Goal: Use online tool/utility: Utilize a website feature to perform a specific function

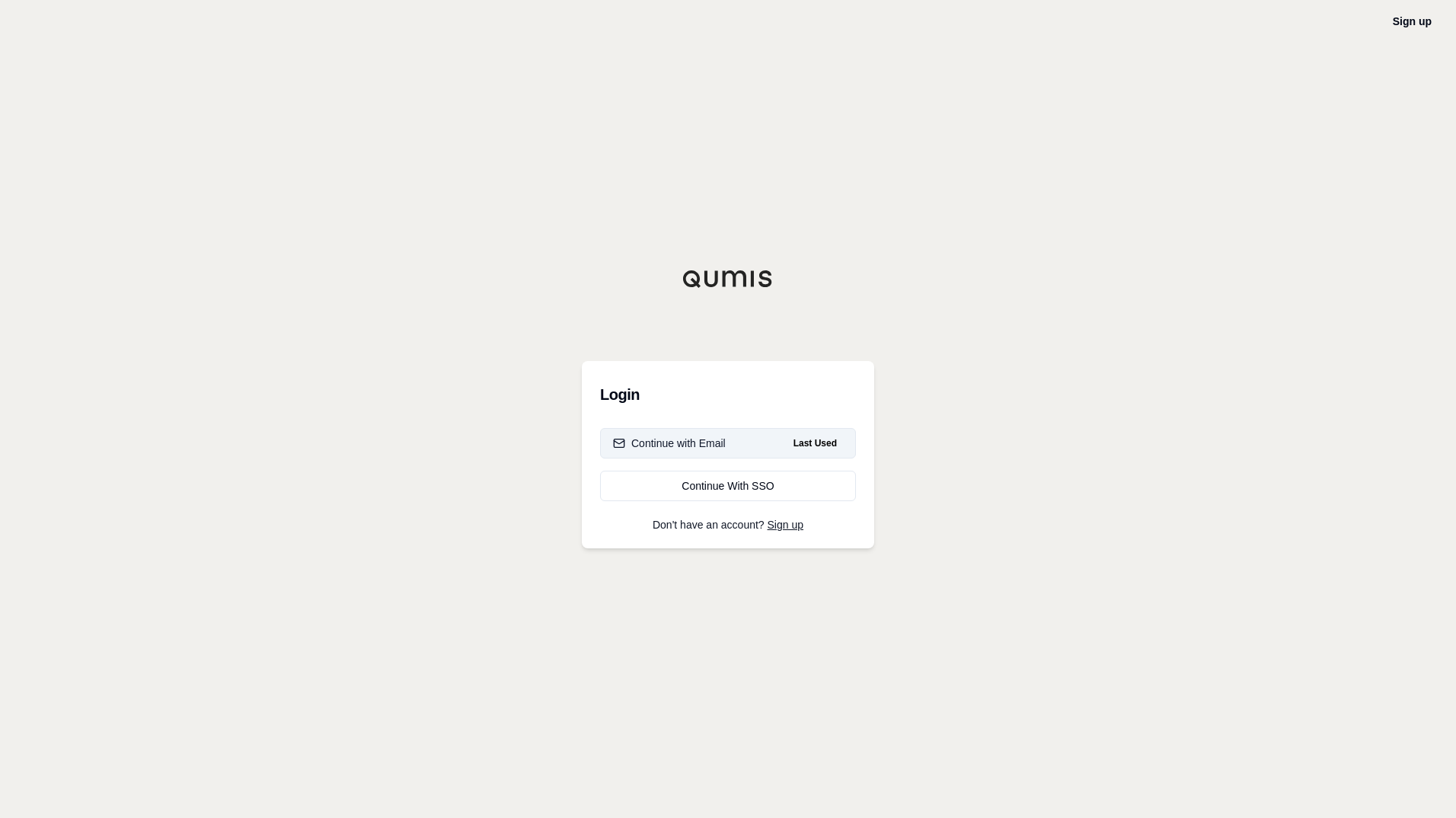
click at [748, 441] on button "Continue with Email Last Used" at bounding box center [728, 444] width 256 height 30
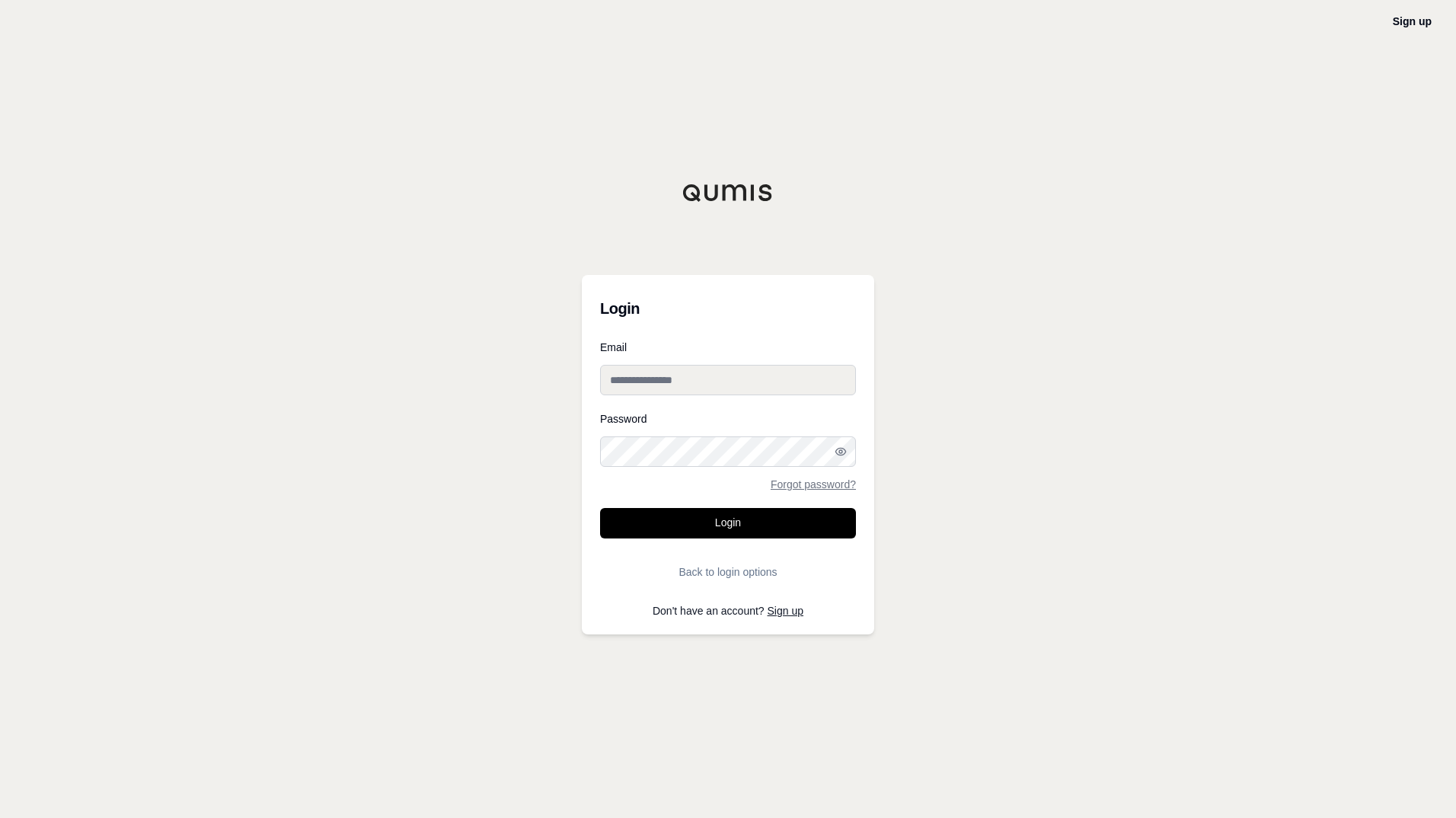
type input "**********"
click at [690, 512] on button "Login" at bounding box center [728, 524] width 256 height 30
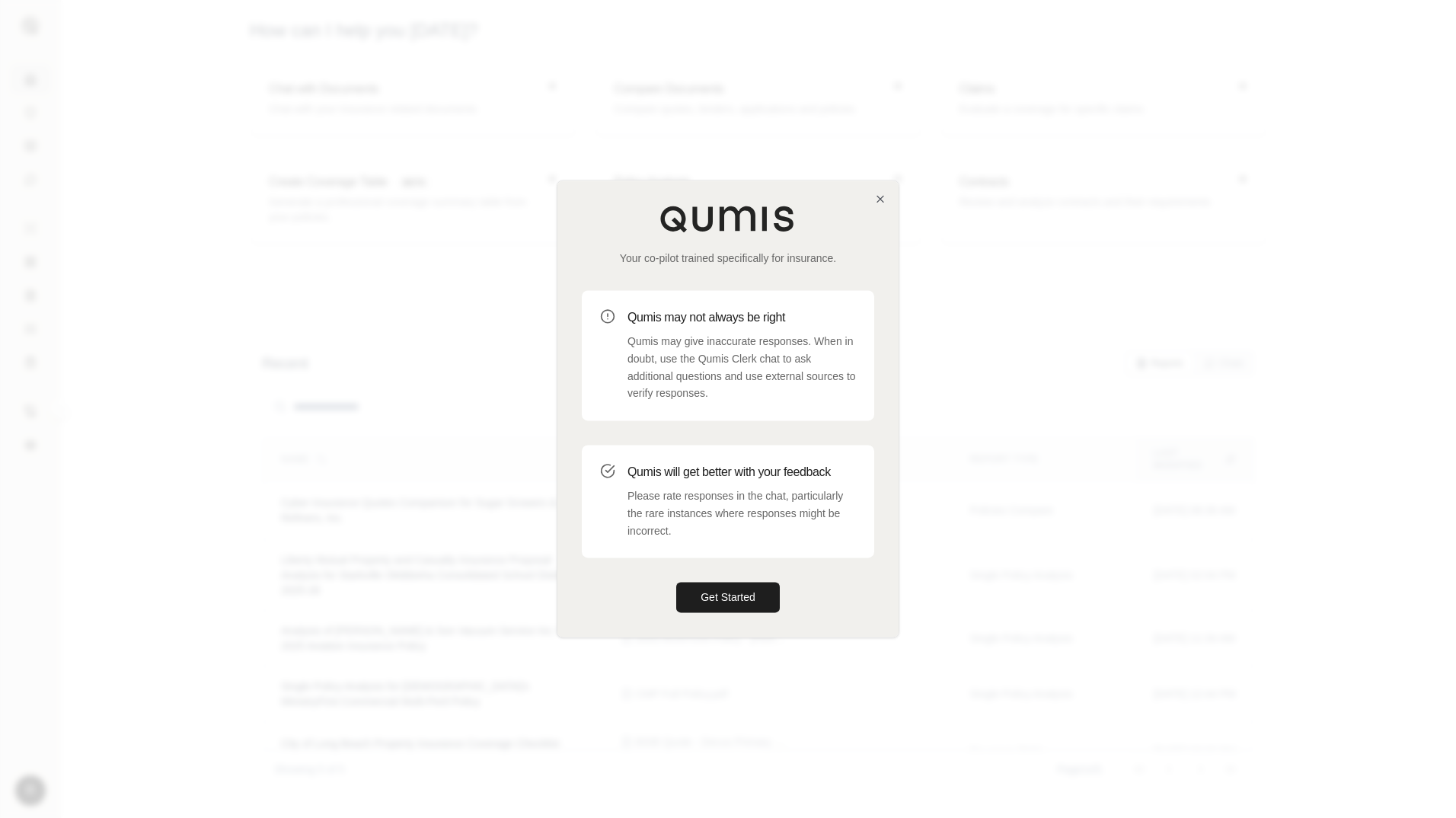
click at [874, 200] on div "Your co-pilot trained specifically for insurance. Qumis may not always be right…" at bounding box center [728, 409] width 341 height 456
click at [880, 201] on icon "button" at bounding box center [880, 199] width 12 height 12
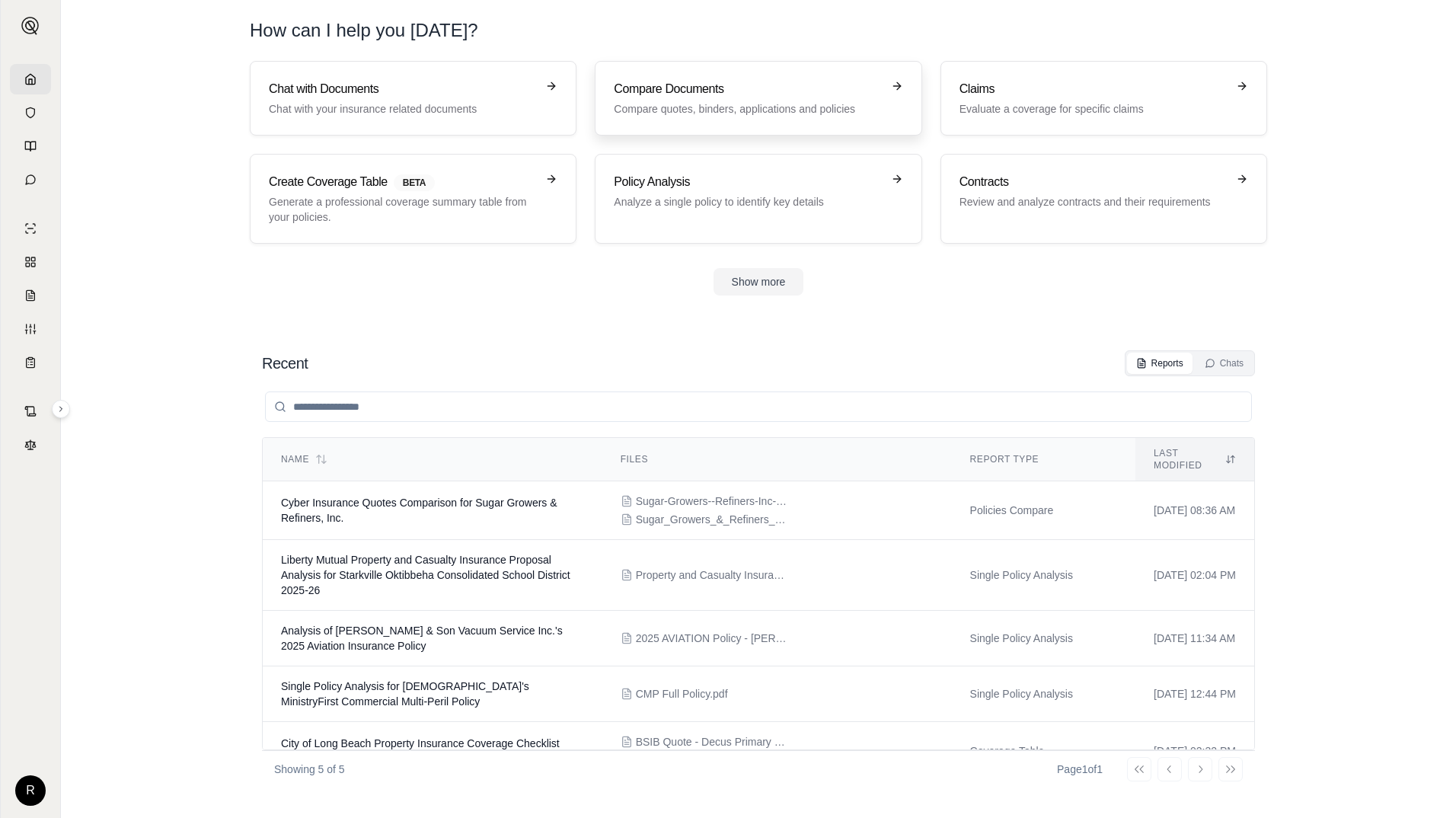
click at [691, 93] on h3 "Compare Documents" at bounding box center [747, 89] width 267 height 18
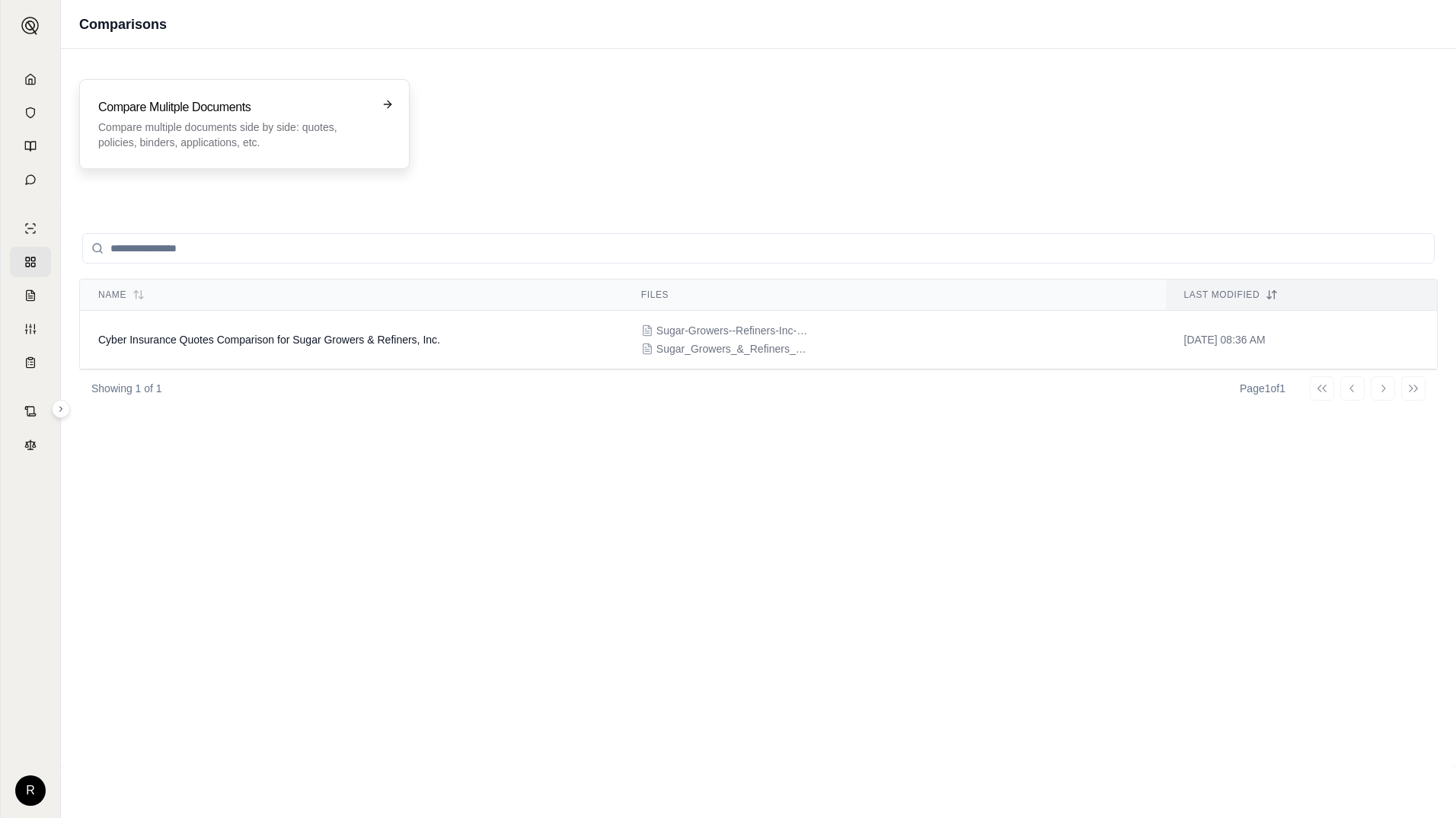
click at [199, 121] on p "Compare multiple documents side by side: quotes, policies, binders, application…" at bounding box center [234, 135] width 271 height 30
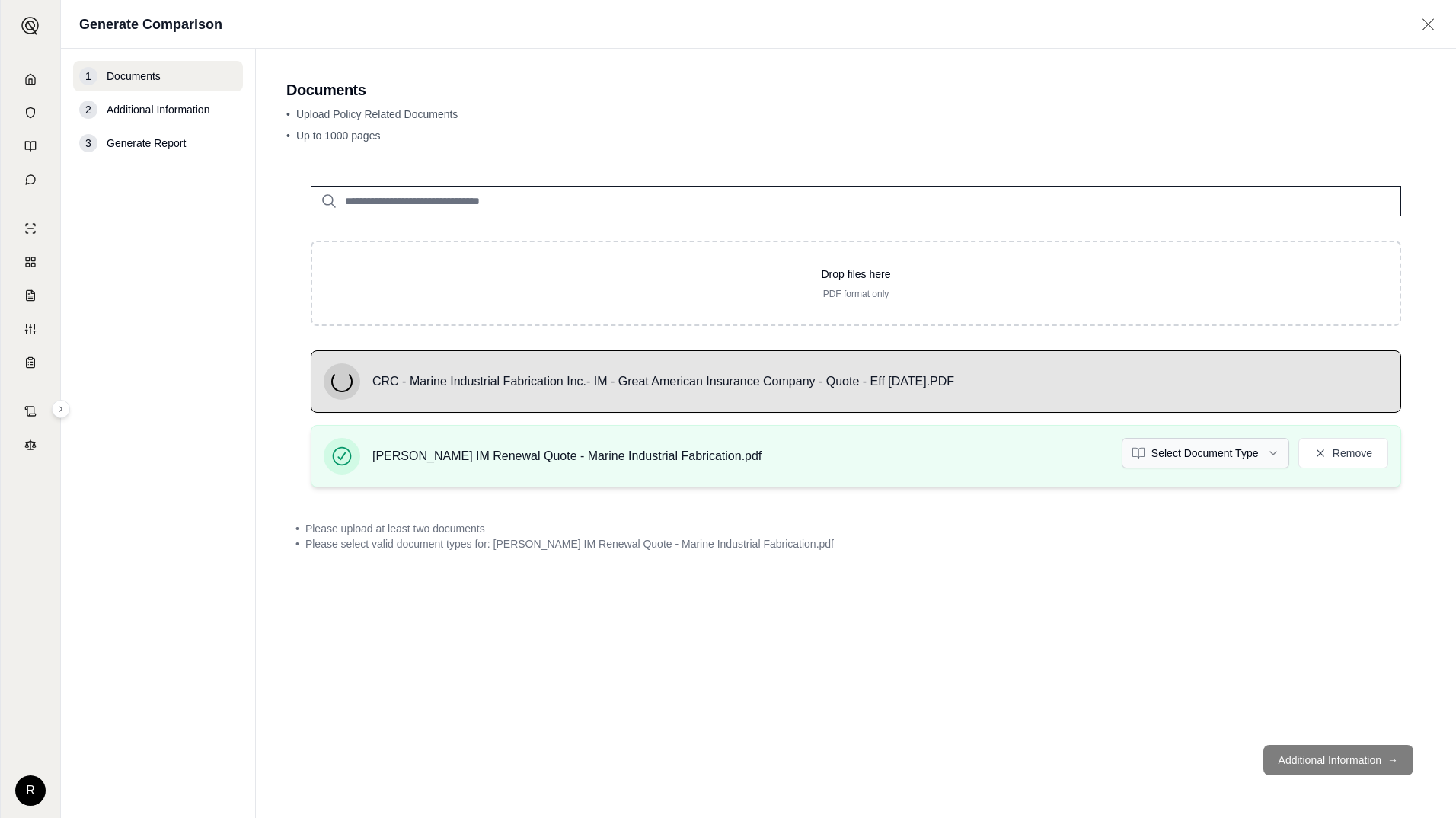
click at [1178, 456] on html "R Generate Comparison 1 Documents 2 Additional Information 3 Generate Report Do…" at bounding box center [728, 409] width 1456 height 818
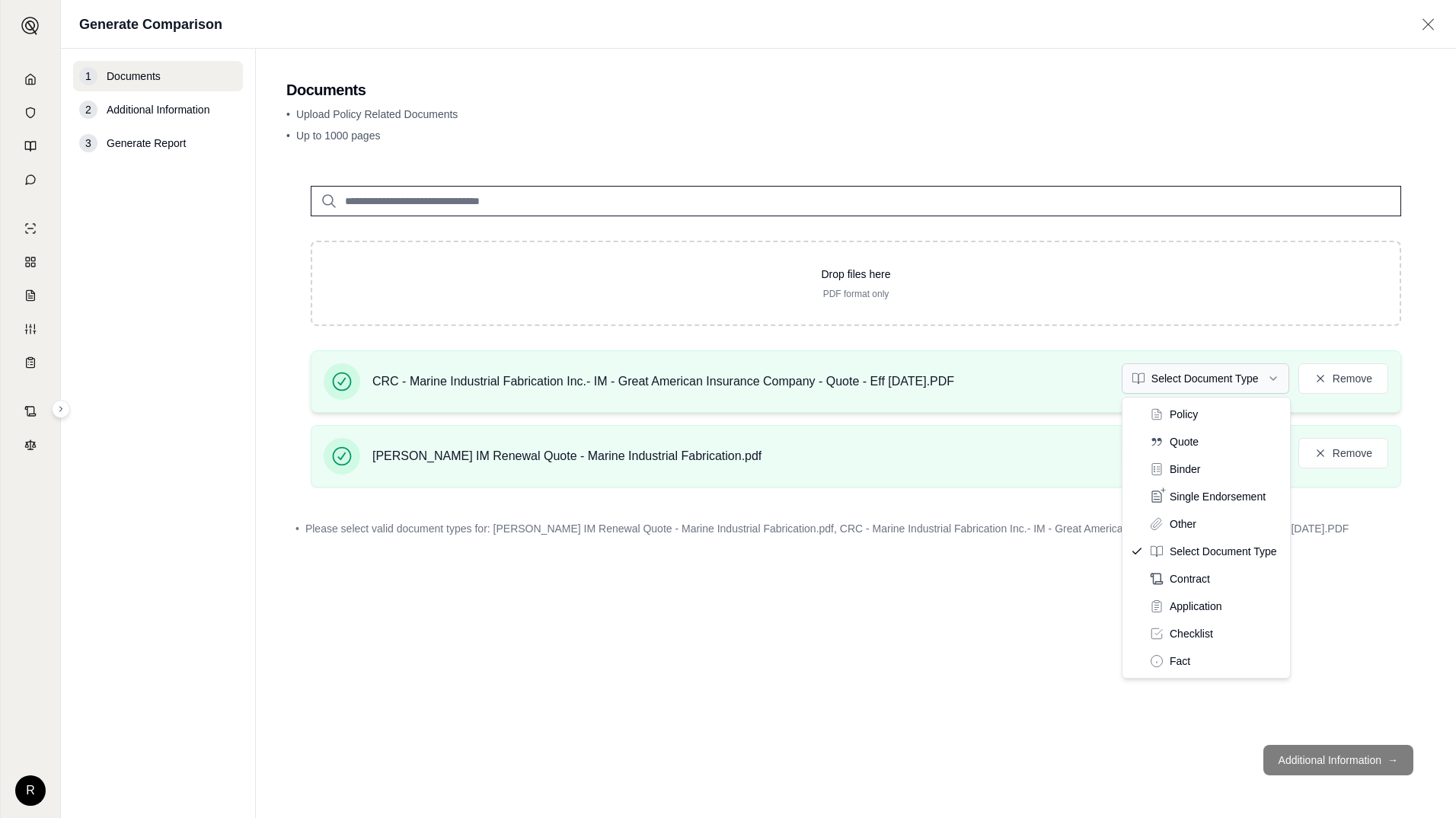
click at [1203, 390] on html "R Generate Comparison 1 Documents 2 Additional Information 3 Generate Report Do…" at bounding box center [728, 409] width 1456 height 818
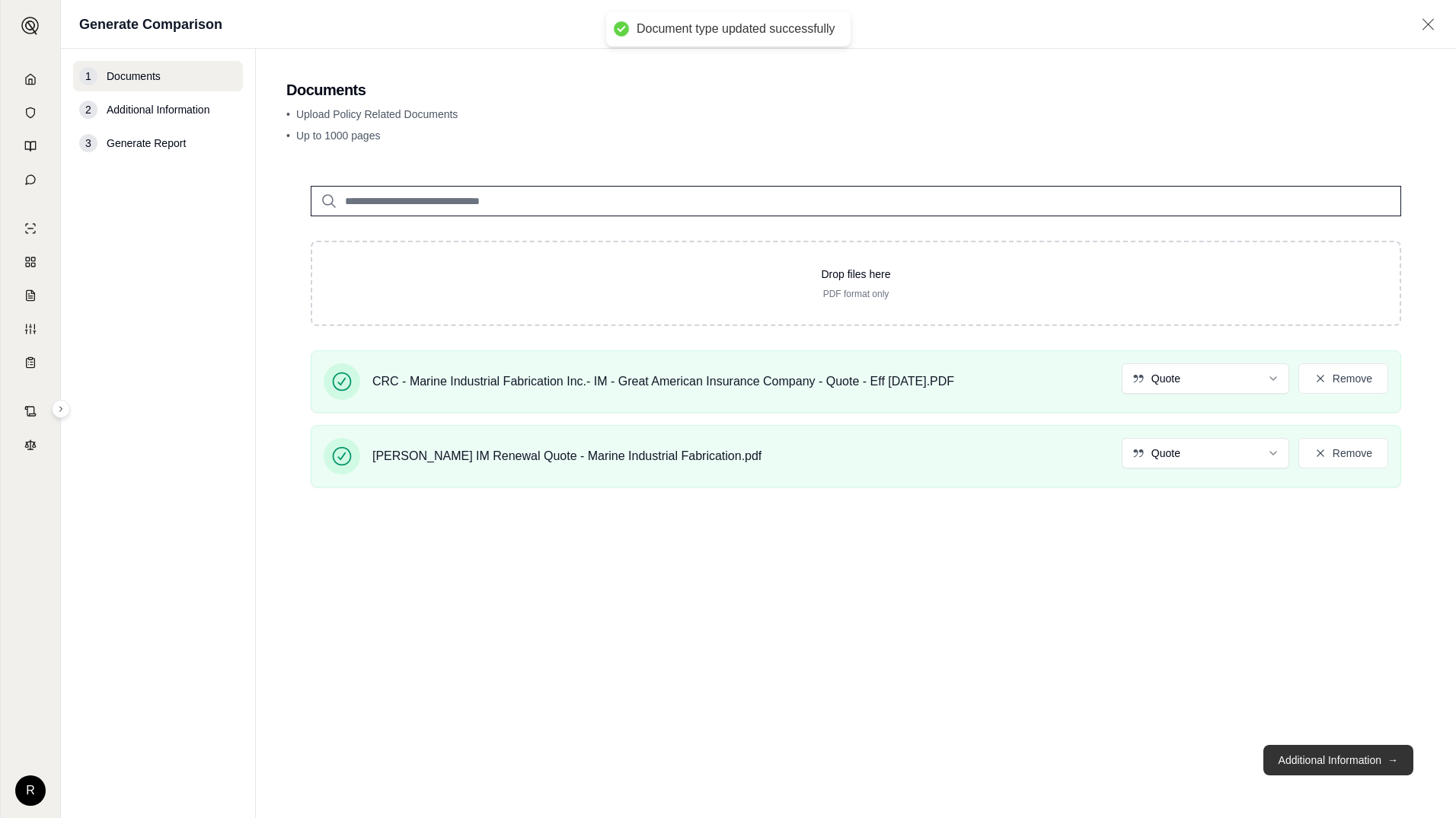
click at [1346, 755] on button "Additional Information →" at bounding box center [1339, 761] width 150 height 30
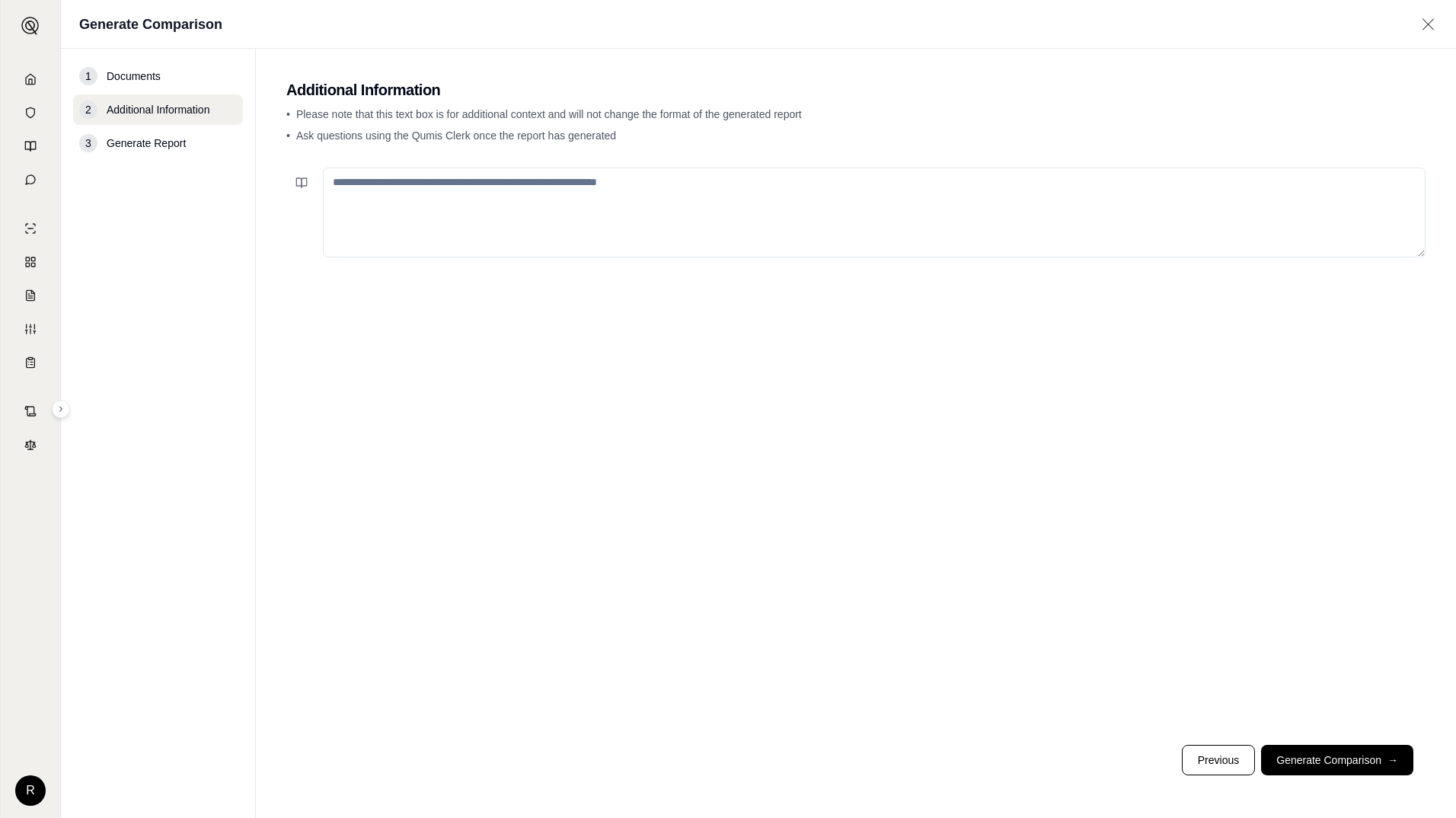
click at [497, 205] on textarea at bounding box center [874, 212] width 1103 height 90
type textarea "**********"
click at [1344, 765] on button "Generate Comparison →" at bounding box center [1337, 761] width 152 height 30
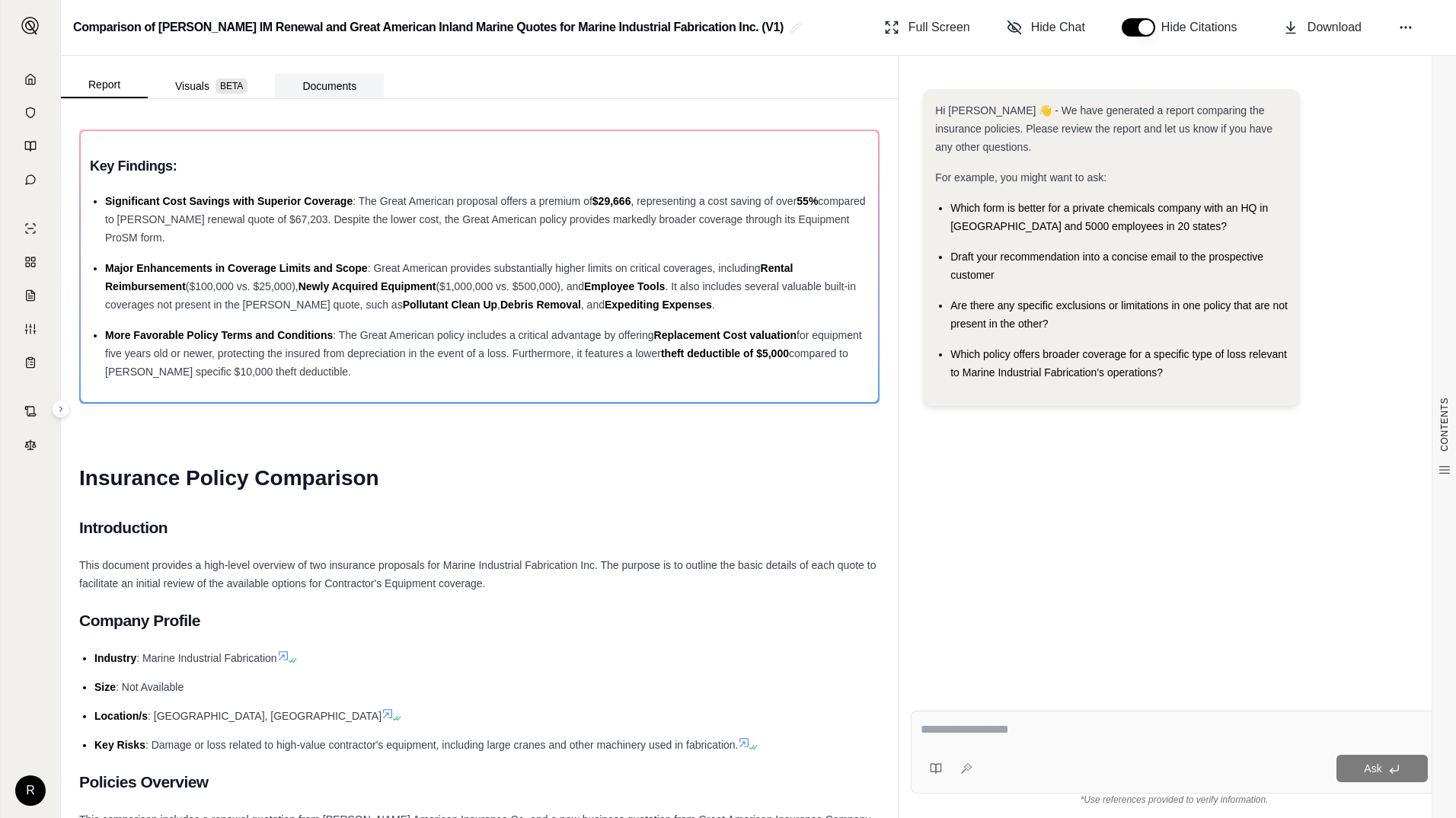
click at [335, 92] on button "Documents" at bounding box center [329, 86] width 109 height 25
click at [105, 85] on button "Report" at bounding box center [104, 85] width 87 height 26
click at [1331, 26] on span "Download" at bounding box center [1335, 27] width 54 height 18
click at [1027, 726] on textarea at bounding box center [1174, 729] width 507 height 18
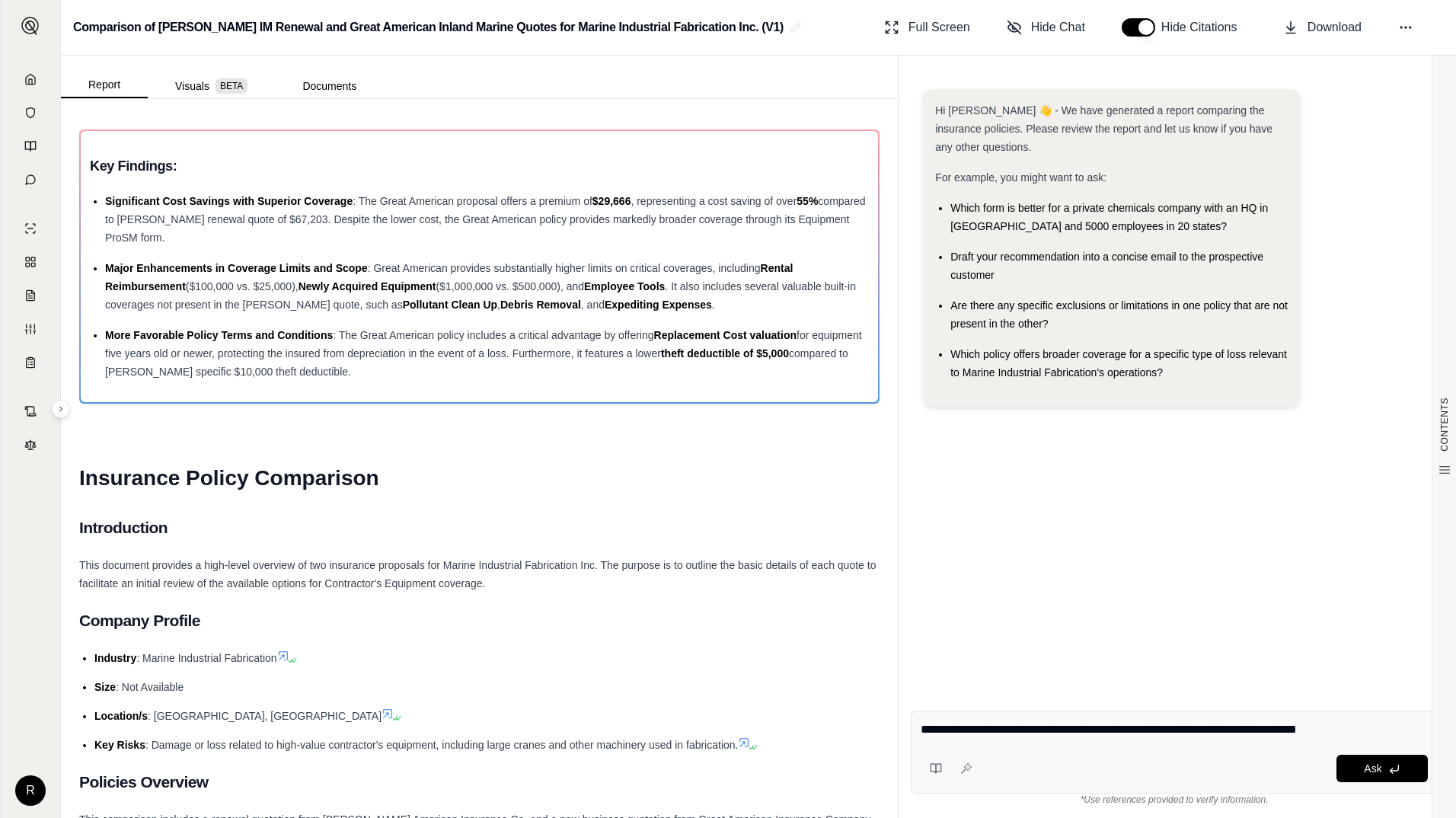
type textarea "**********"
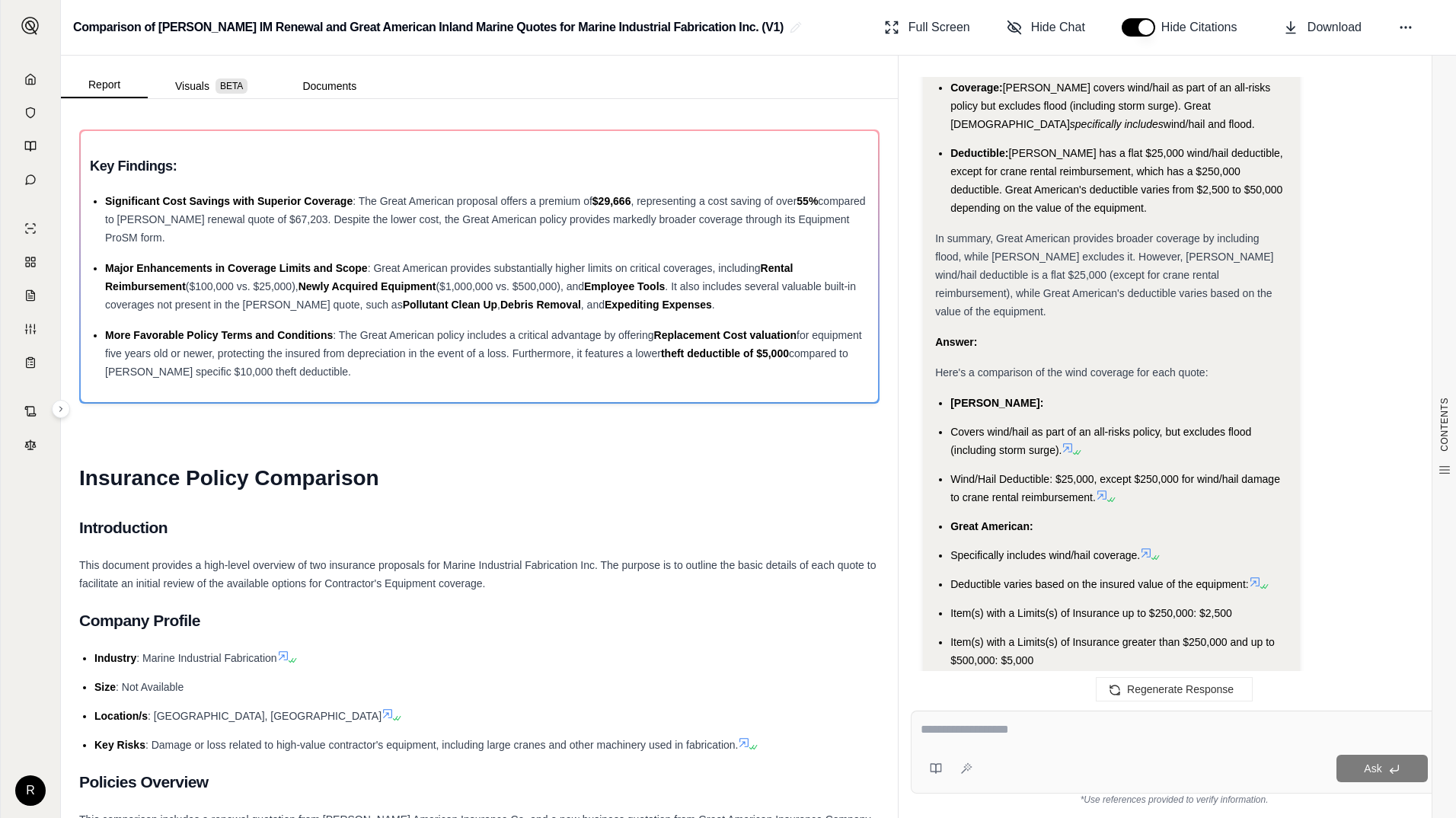
scroll to position [1466, 0]
